Goal: Navigation & Orientation: Find specific page/section

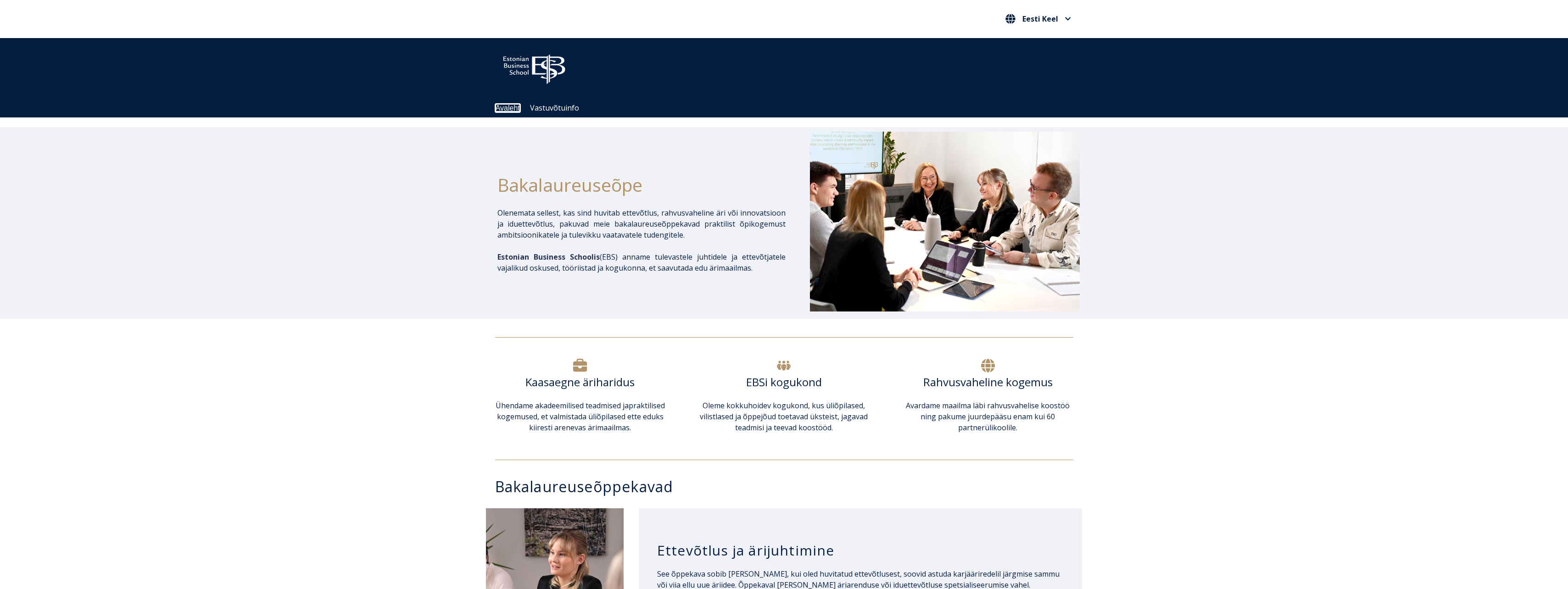
click at [512, 109] on link "Avaleht" at bounding box center [507, 108] width 24 height 8
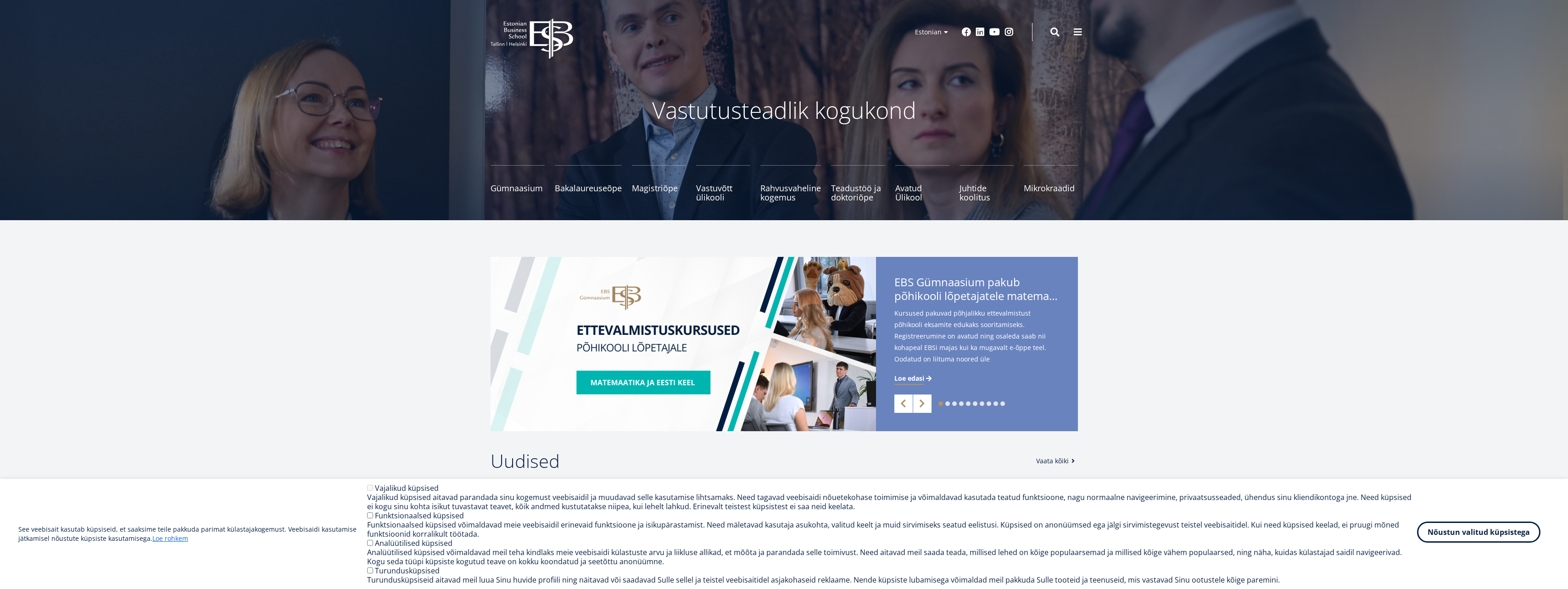
click at [1462, 536] on button "Nõustun valitud küpsistega" at bounding box center [1478, 531] width 123 height 21
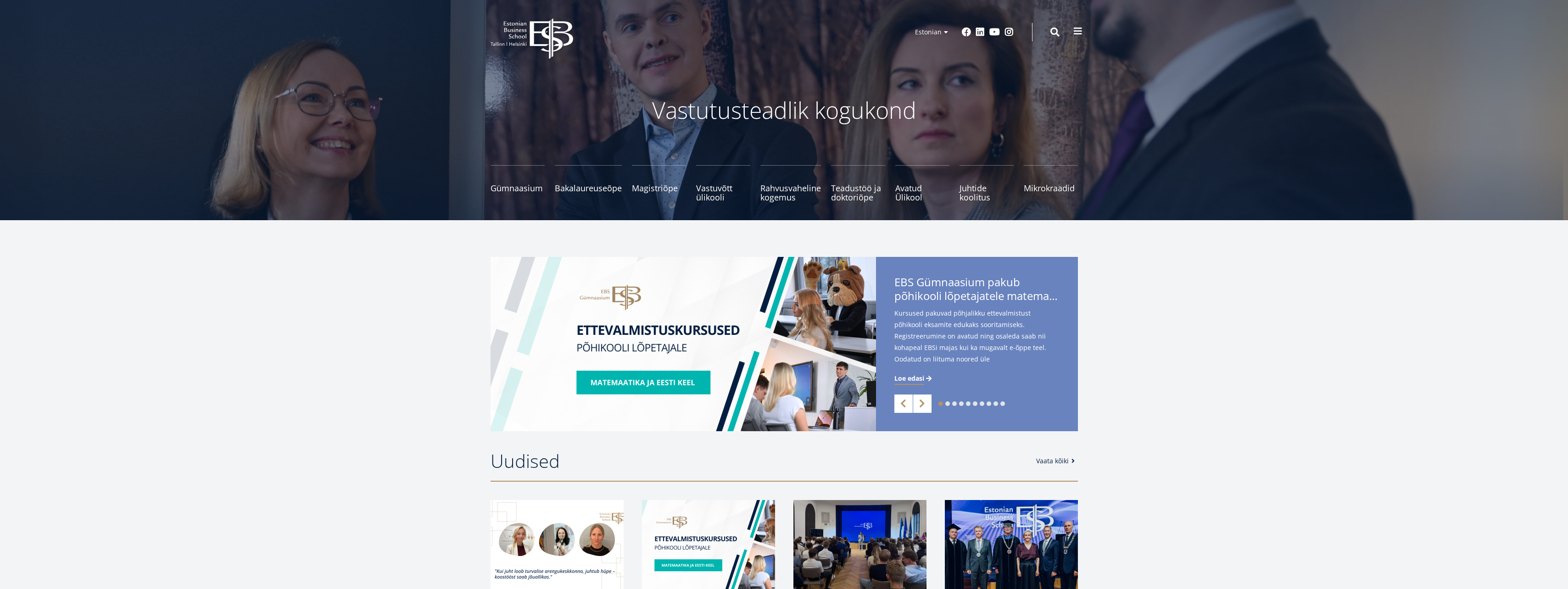
click at [1077, 33] on span at bounding box center [1077, 31] width 9 height 9
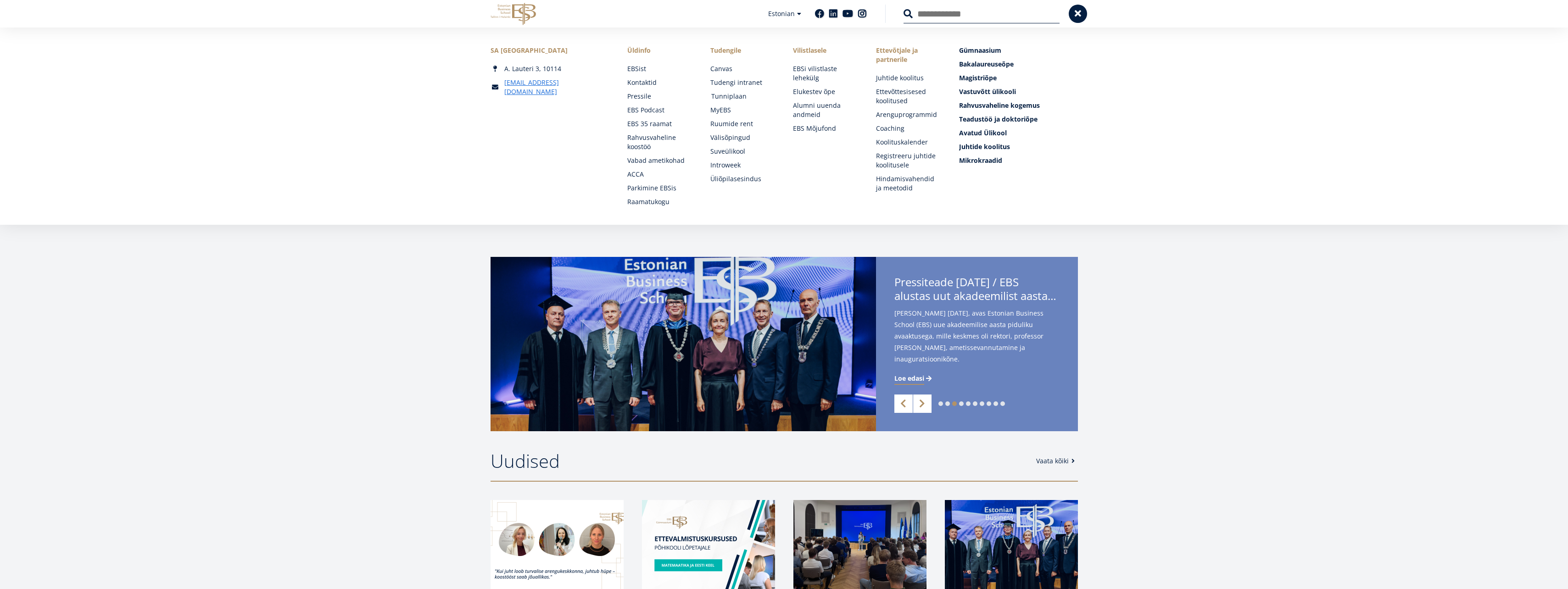
click at [731, 97] on link "Tunniplaan" at bounding box center [744, 96] width 64 height 9
